Goal: Task Accomplishment & Management: Check status

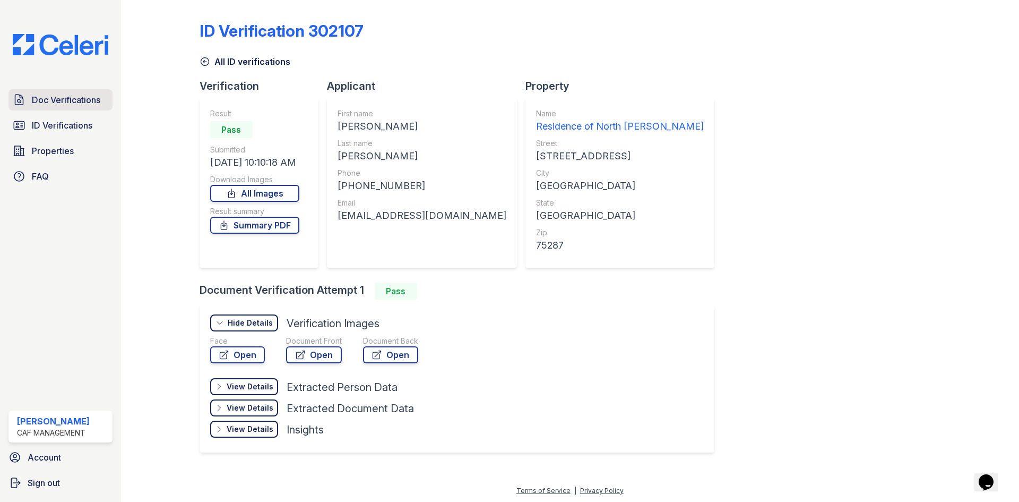
click at [76, 108] on link "Doc Verifications" at bounding box center [60, 99] width 104 height 21
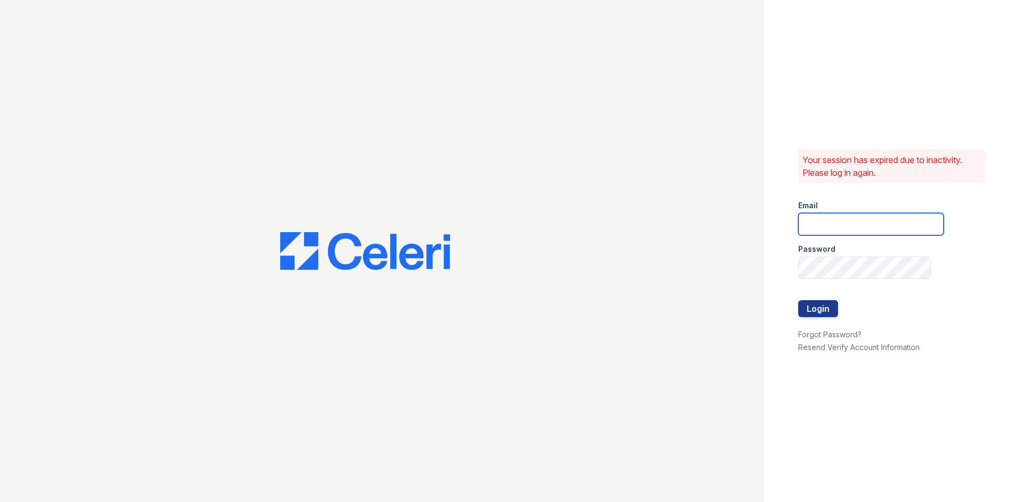
type input "residence.lm@cafmanagement.com"
click at [825, 308] on button "Login" at bounding box center [818, 308] width 40 height 17
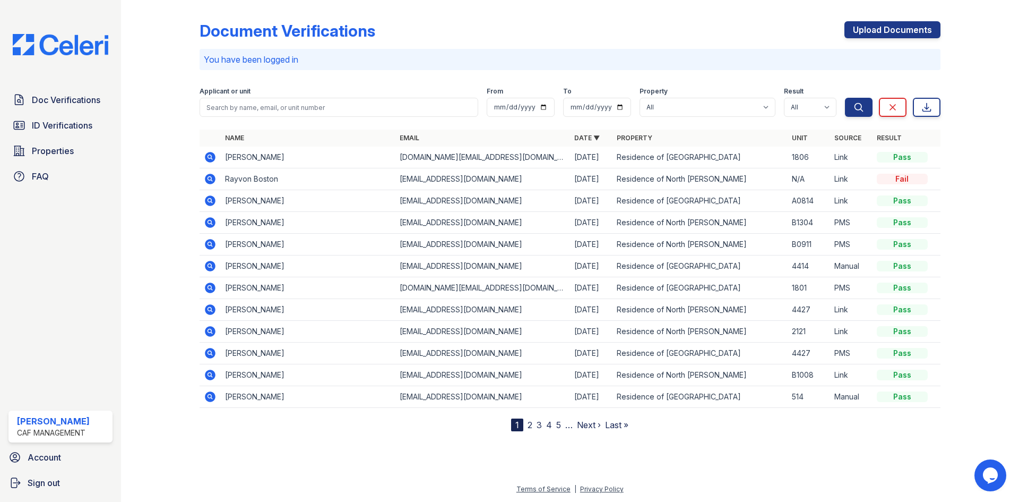
click at [638, 61] on p "You have been logged in" at bounding box center [570, 59] width 732 height 13
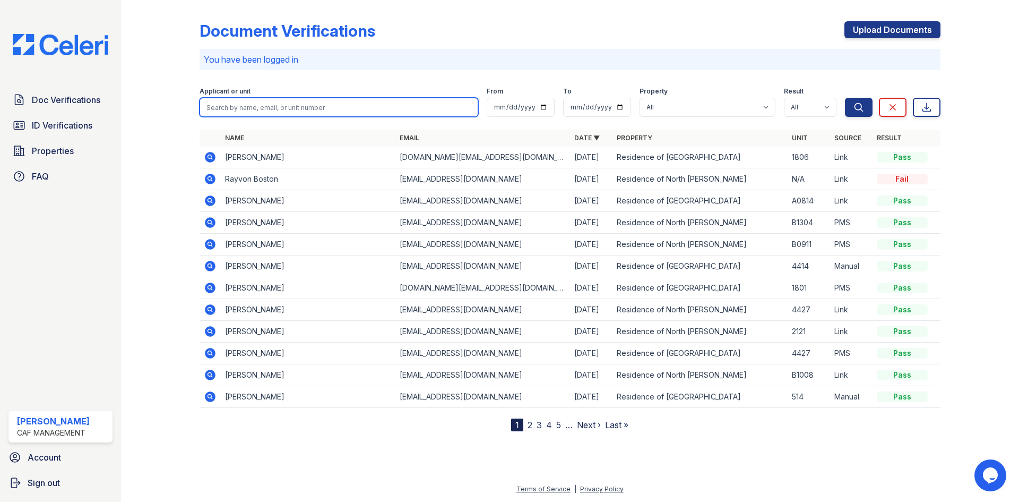
click at [339, 110] on input "search" at bounding box center [339, 107] width 279 height 19
type input "dayana"
click at [845, 98] on button "Search" at bounding box center [859, 107] width 28 height 19
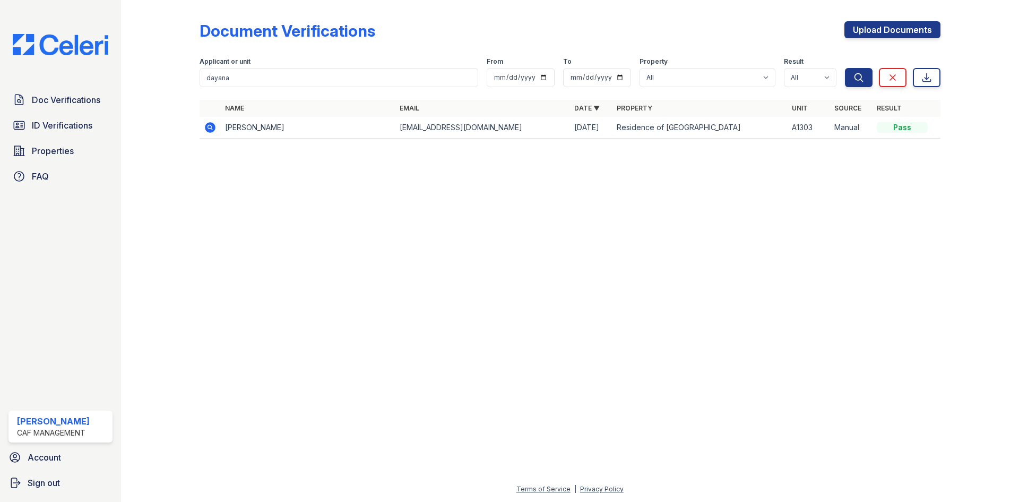
click at [208, 127] on icon at bounding box center [210, 127] width 13 height 13
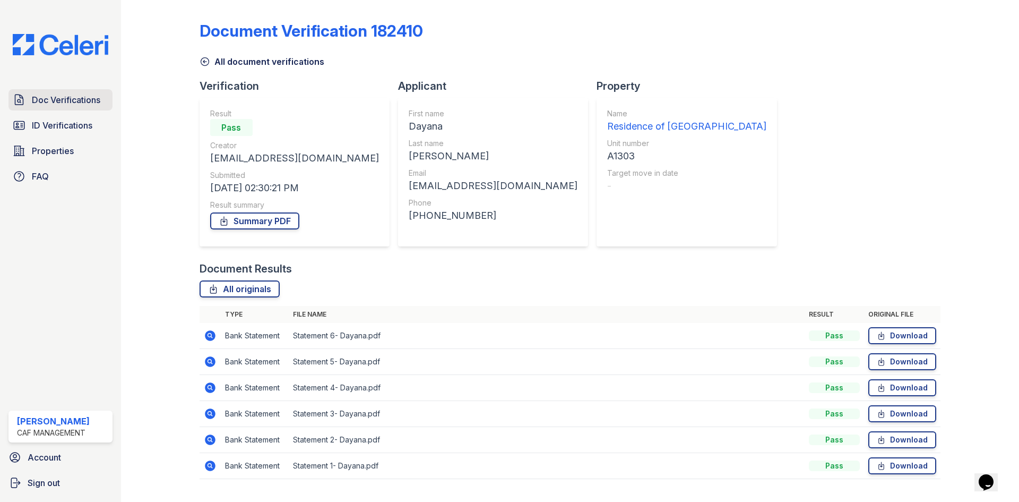
click at [76, 99] on span "Doc Verifications" at bounding box center [66, 99] width 68 height 13
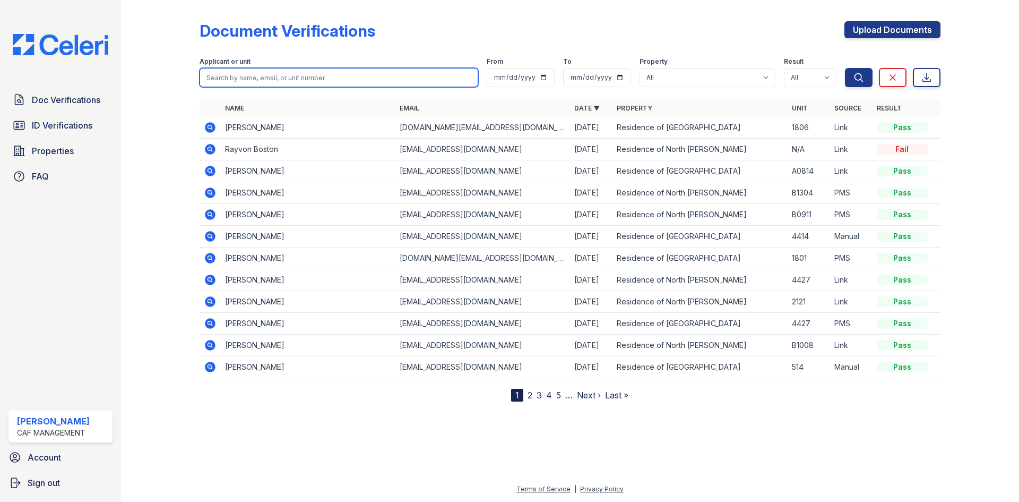
click at [301, 75] on input "search" at bounding box center [339, 77] width 279 height 19
type input "juan"
click at [845, 68] on button "Search" at bounding box center [859, 77] width 28 height 19
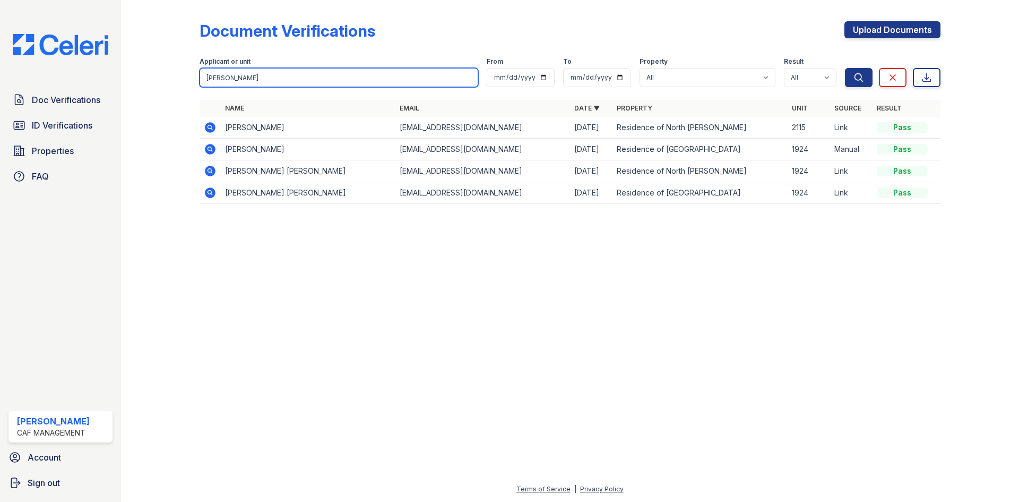
drag, startPoint x: 297, startPoint y: 78, endPoint x: 132, endPoint y: 74, distance: 164.6
click at [135, 75] on div "Document Verifications Upload Documents Filter Applicant or unit juan From To P…" at bounding box center [570, 251] width 898 height 502
type input "jhonny"
click at [845, 68] on button "Search" at bounding box center [859, 77] width 28 height 19
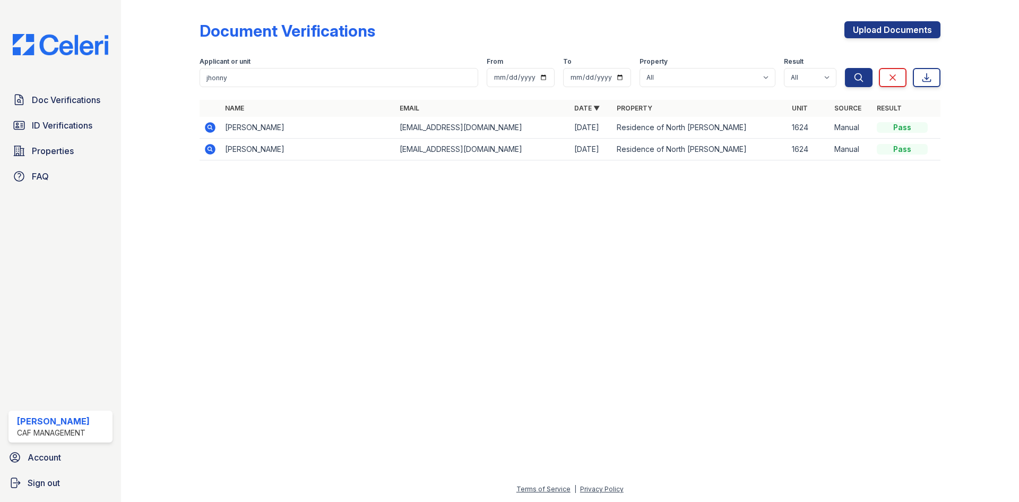
click at [207, 128] on icon at bounding box center [210, 127] width 11 height 11
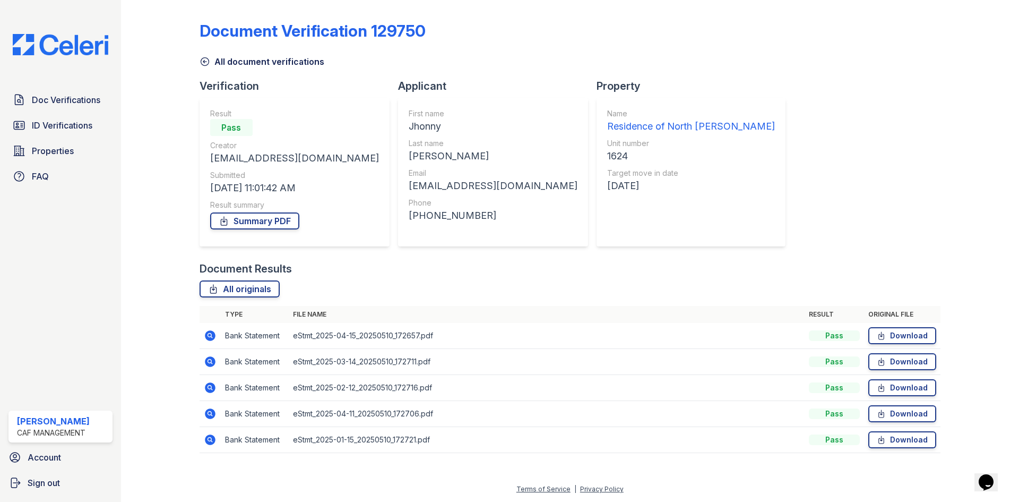
click at [209, 333] on icon at bounding box center [210, 335] width 11 height 11
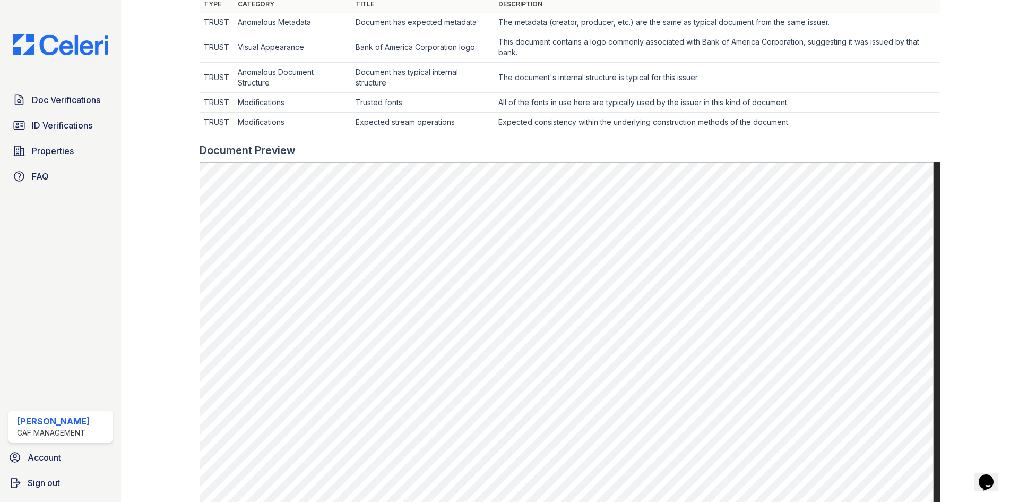
scroll to position [531, 0]
